Goal: Find specific page/section: Find specific page/section

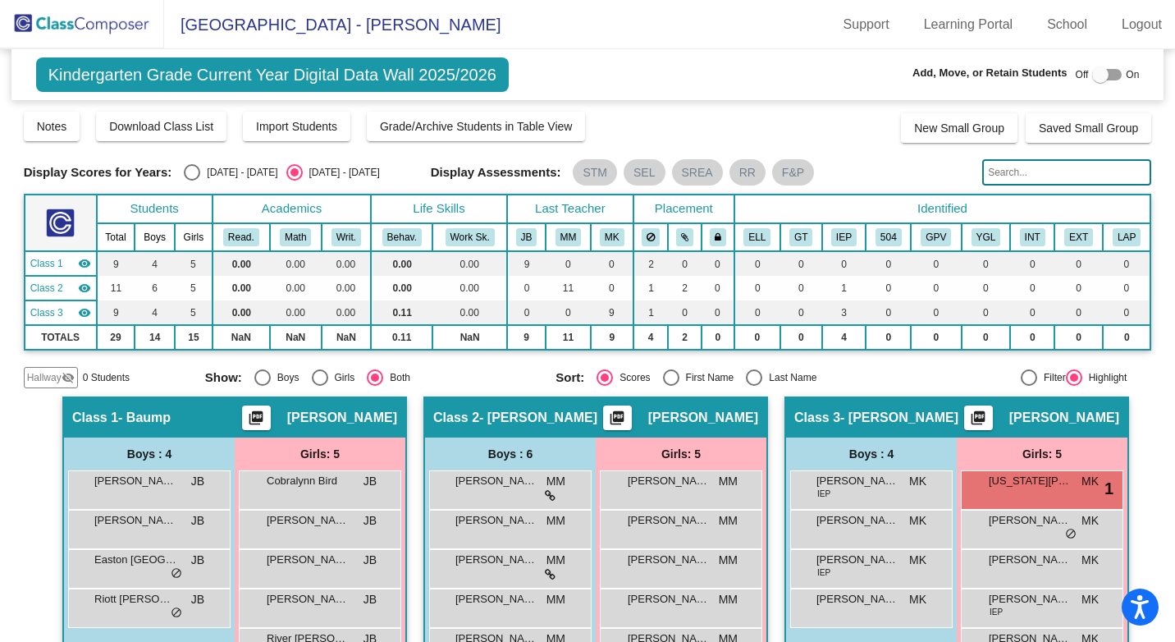
scroll to position [91, 0]
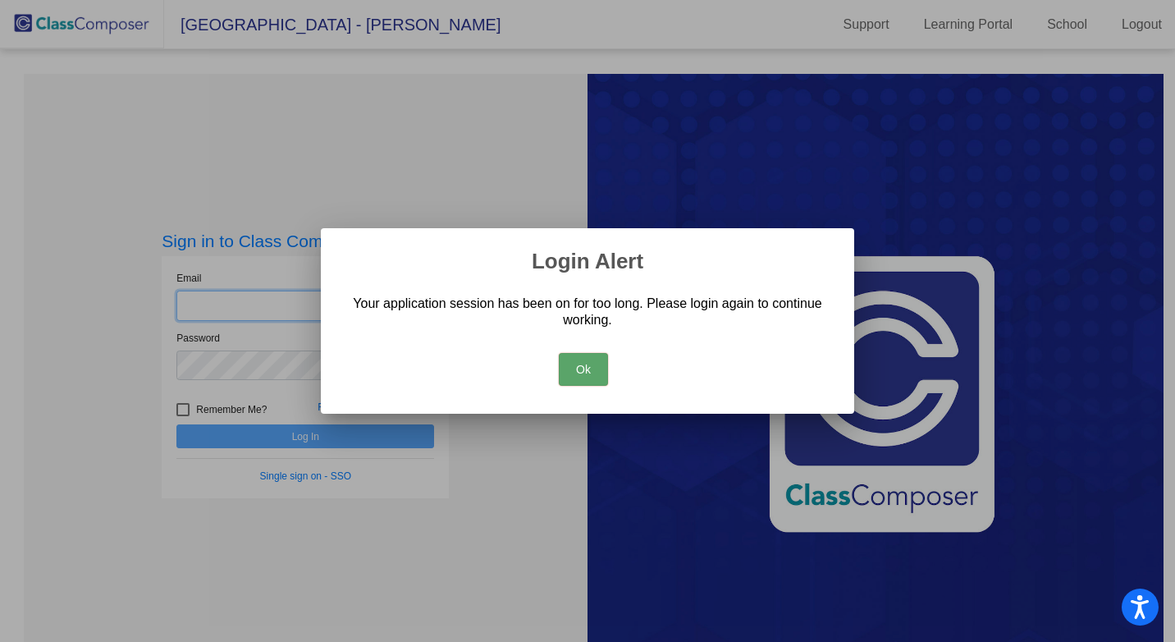
type input "[EMAIL_ADDRESS][DOMAIN_NAME]"
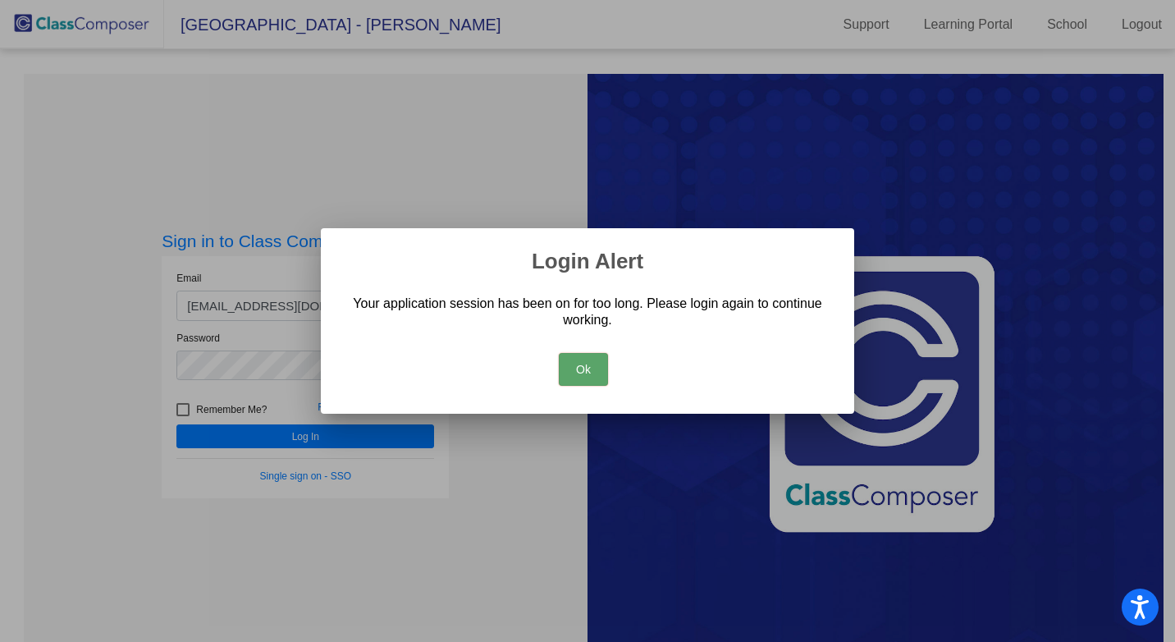
drag, startPoint x: 584, startPoint y: 365, endPoint x: 518, endPoint y: 390, distance: 70.9
click at [584, 364] on button "Ok" at bounding box center [583, 369] width 49 height 33
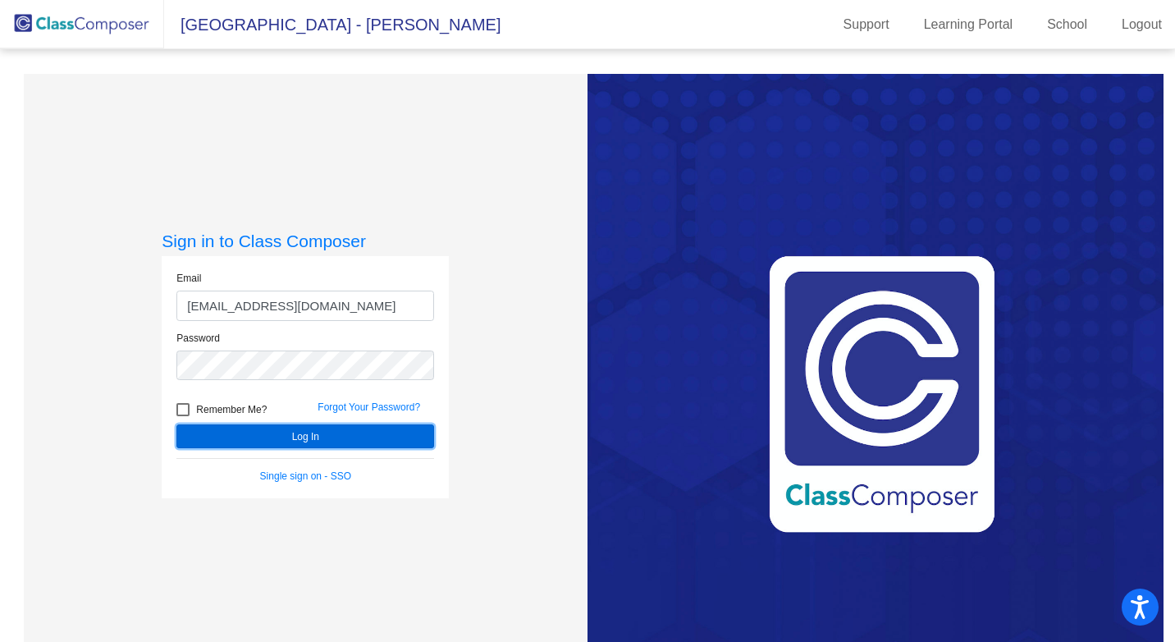
click at [329, 427] on button "Log In" at bounding box center [305, 436] width 258 height 24
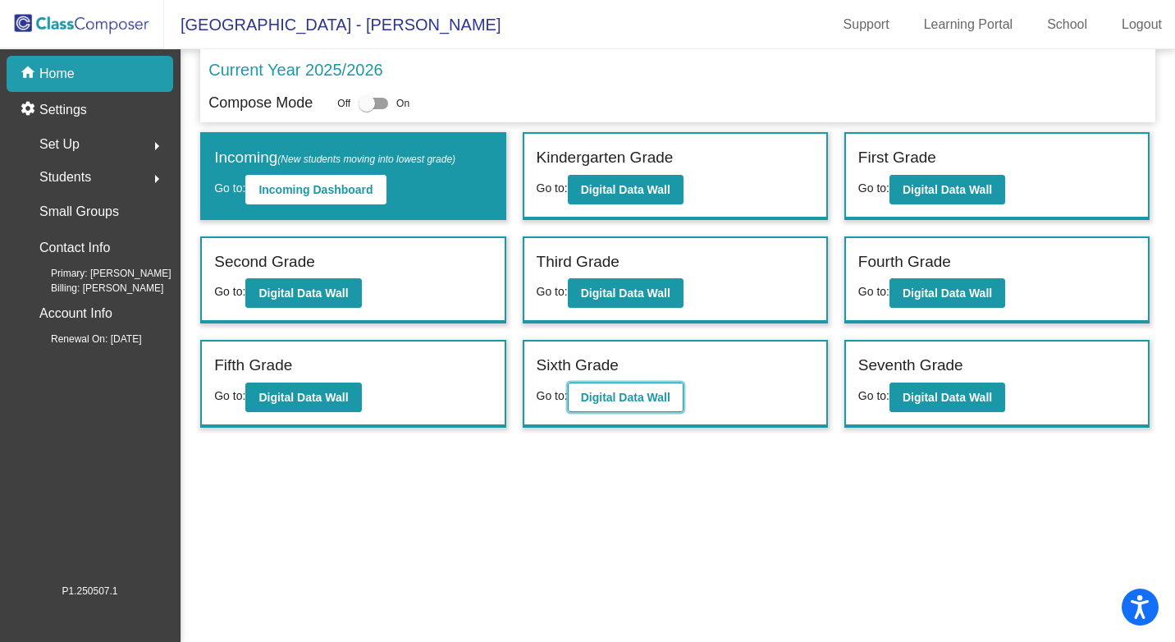
click at [604, 397] on b "Digital Data Wall" at bounding box center [625, 397] width 89 height 13
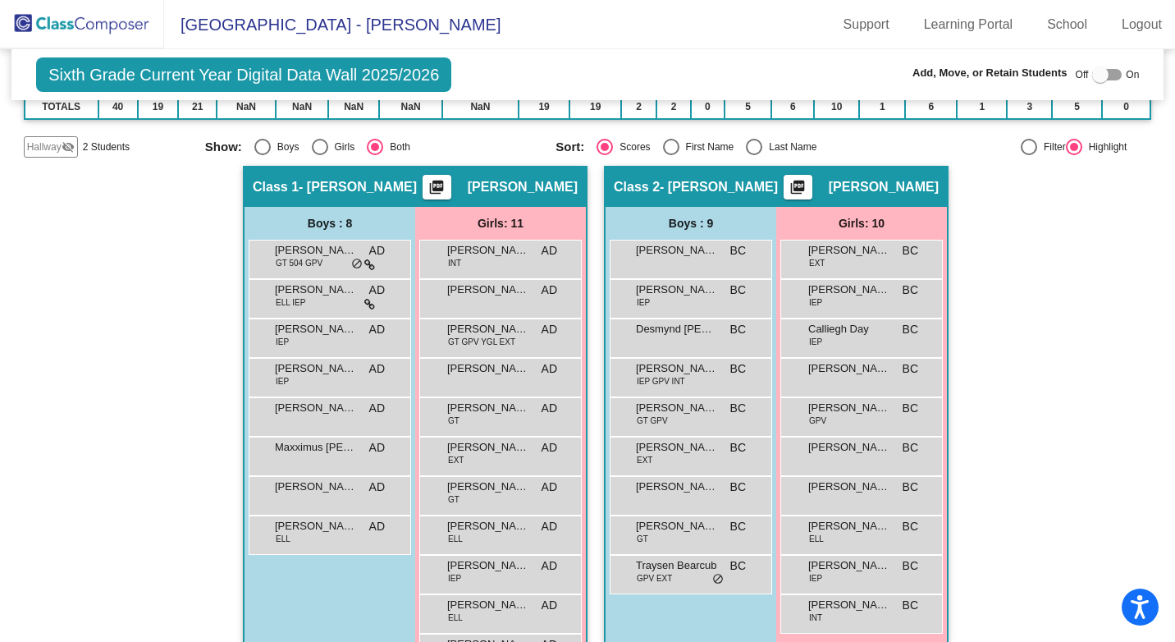
scroll to position [246, 0]
